Goal: Transaction & Acquisition: Purchase product/service

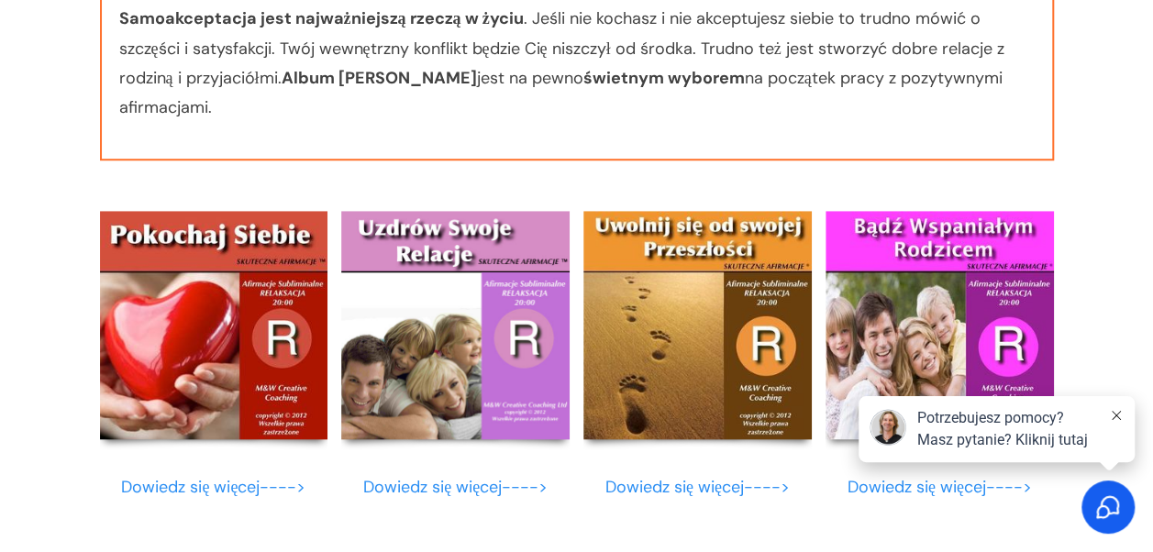
scroll to position [7517, 0]
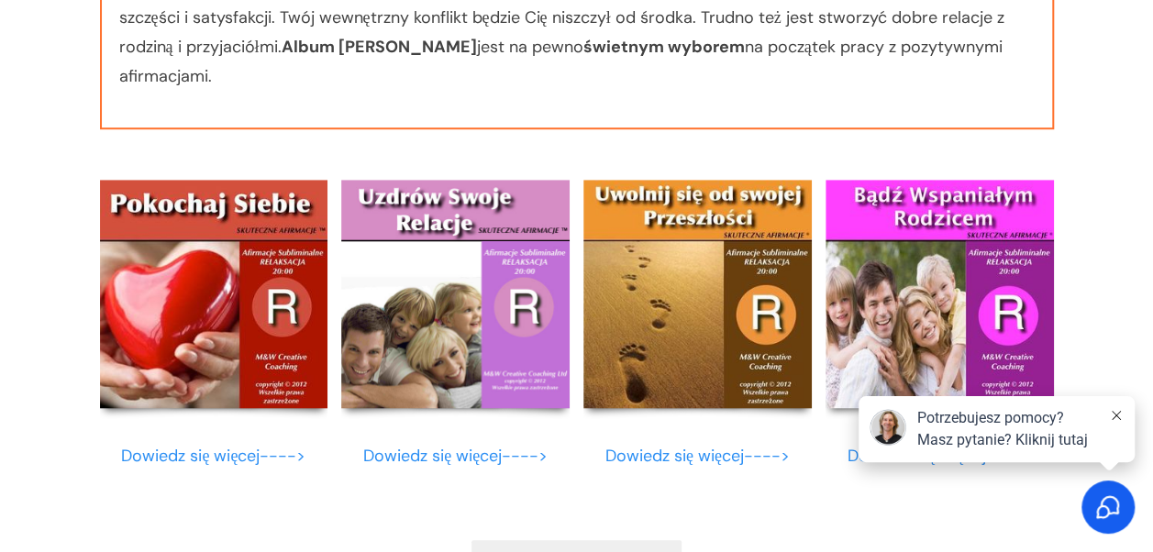
click at [237, 455] on link "Dowiedz się więcej---->" at bounding box center [213, 456] width 184 height 22
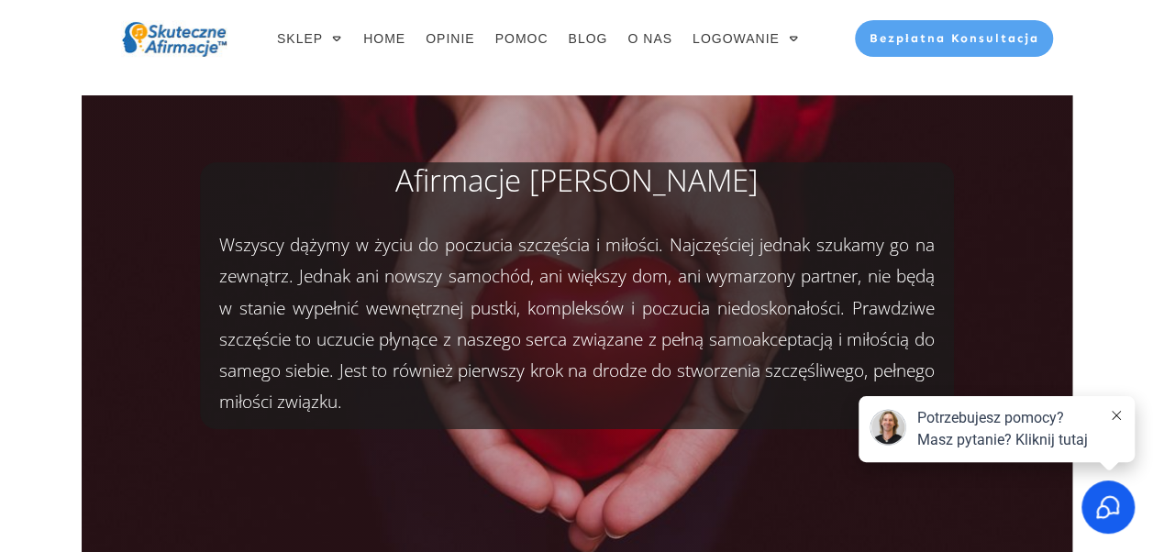
click at [1117, 416] on icon at bounding box center [1115, 415] width 9 height 9
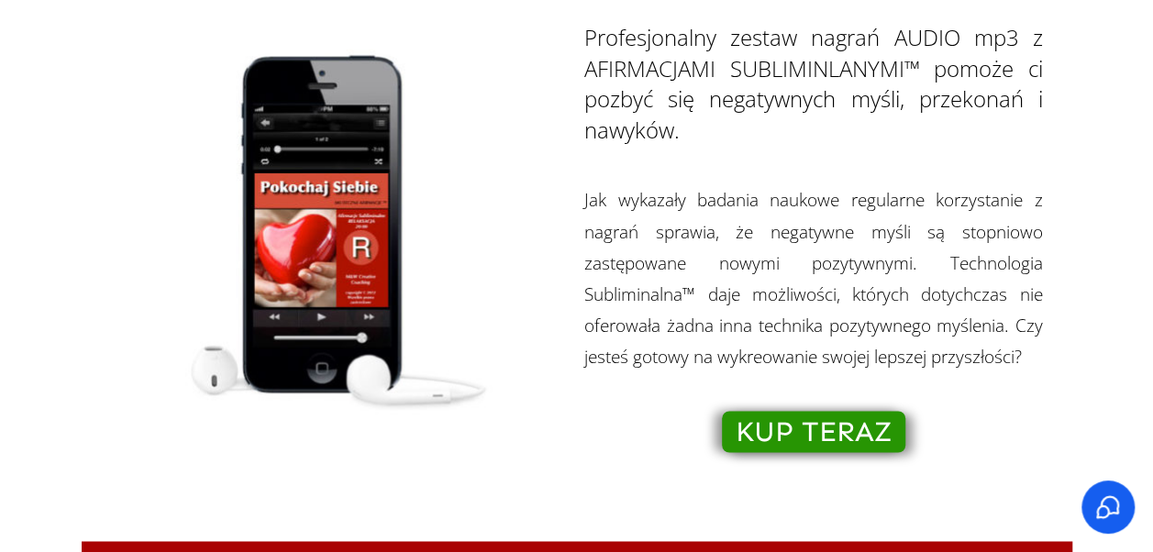
scroll to position [1187, 0]
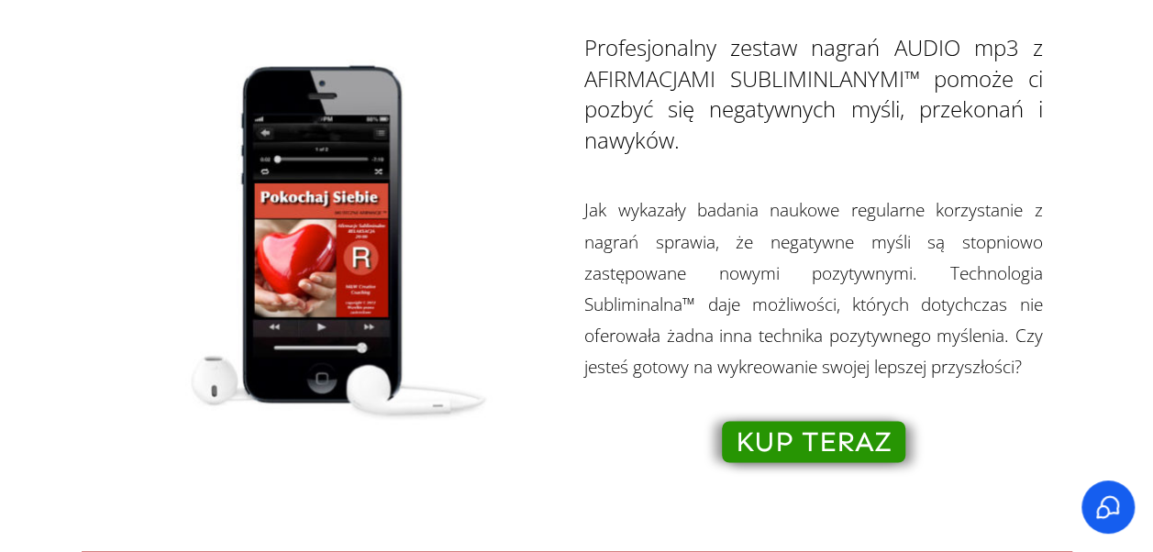
click at [824, 440] on span "KUP TERAZ" at bounding box center [813, 442] width 156 height 20
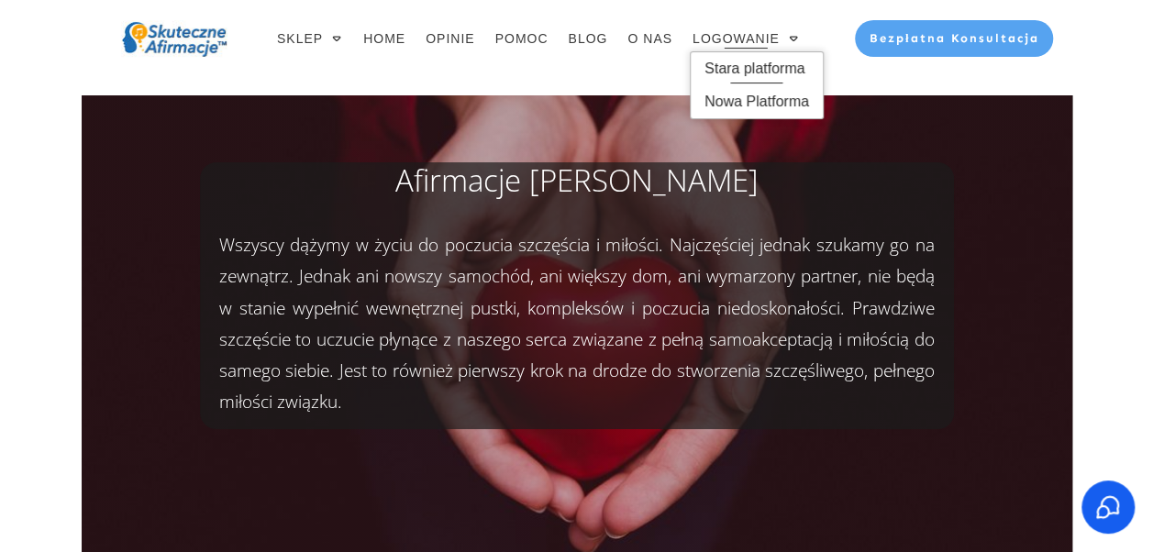
click at [785, 66] on span "Stara platforma" at bounding box center [756, 68] width 105 height 29
